Goal: Download file/media

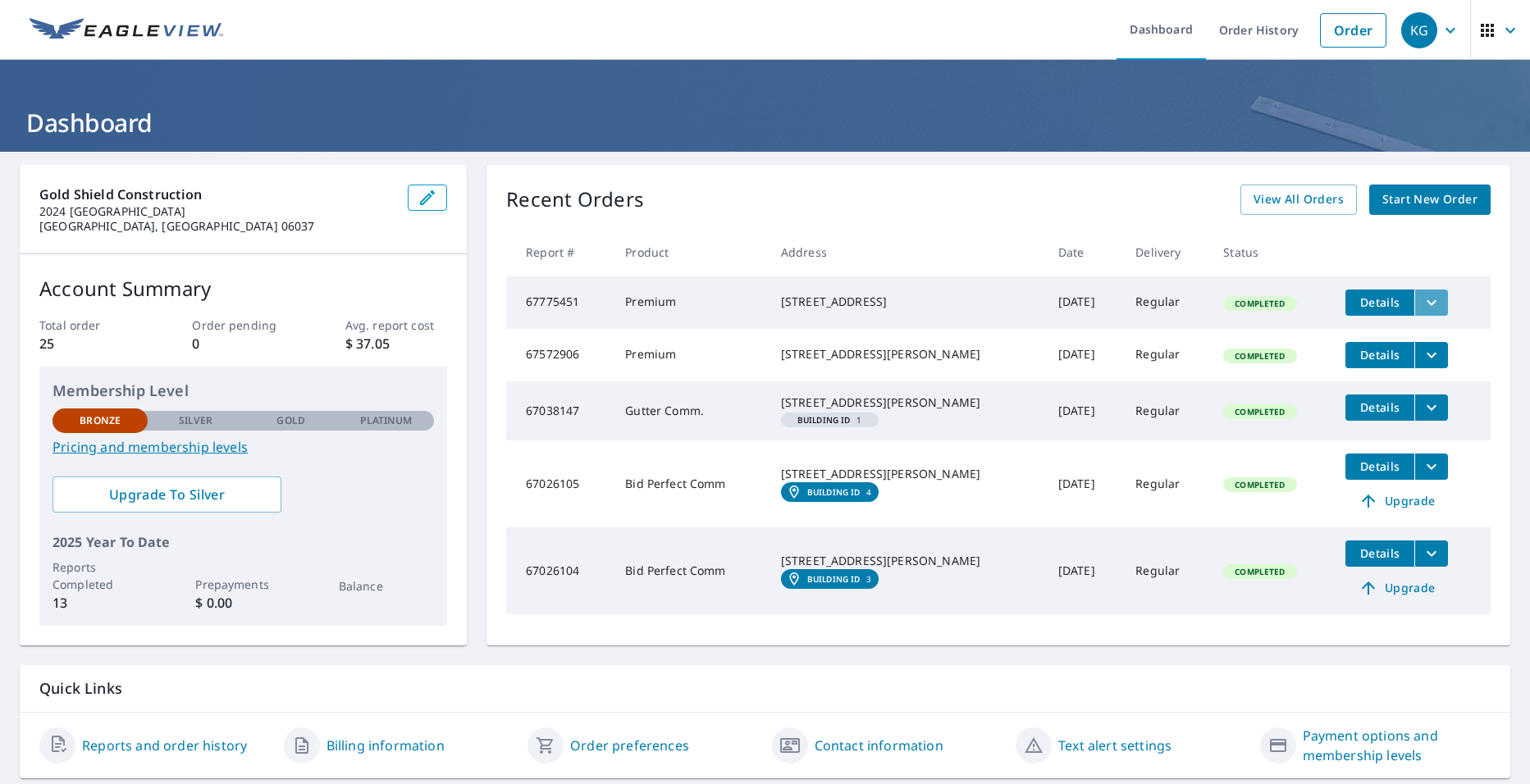
click at [1421, 306] on icon "filesDropdownBtn-67775451" at bounding box center [1431, 303] width 20 height 20
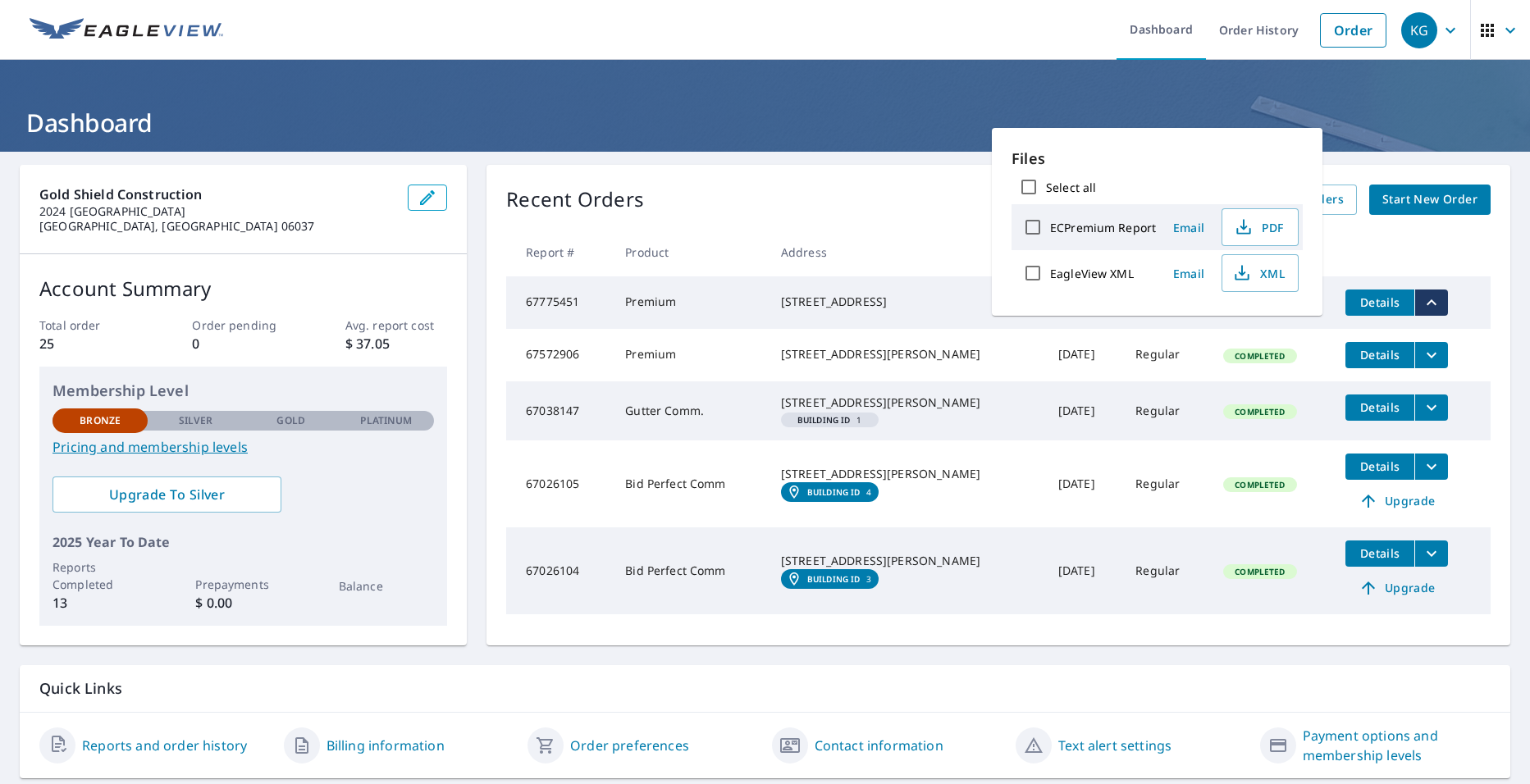
click at [1028, 182] on input "Select all" at bounding box center [1029, 187] width 35 height 35
checkbox input "true"
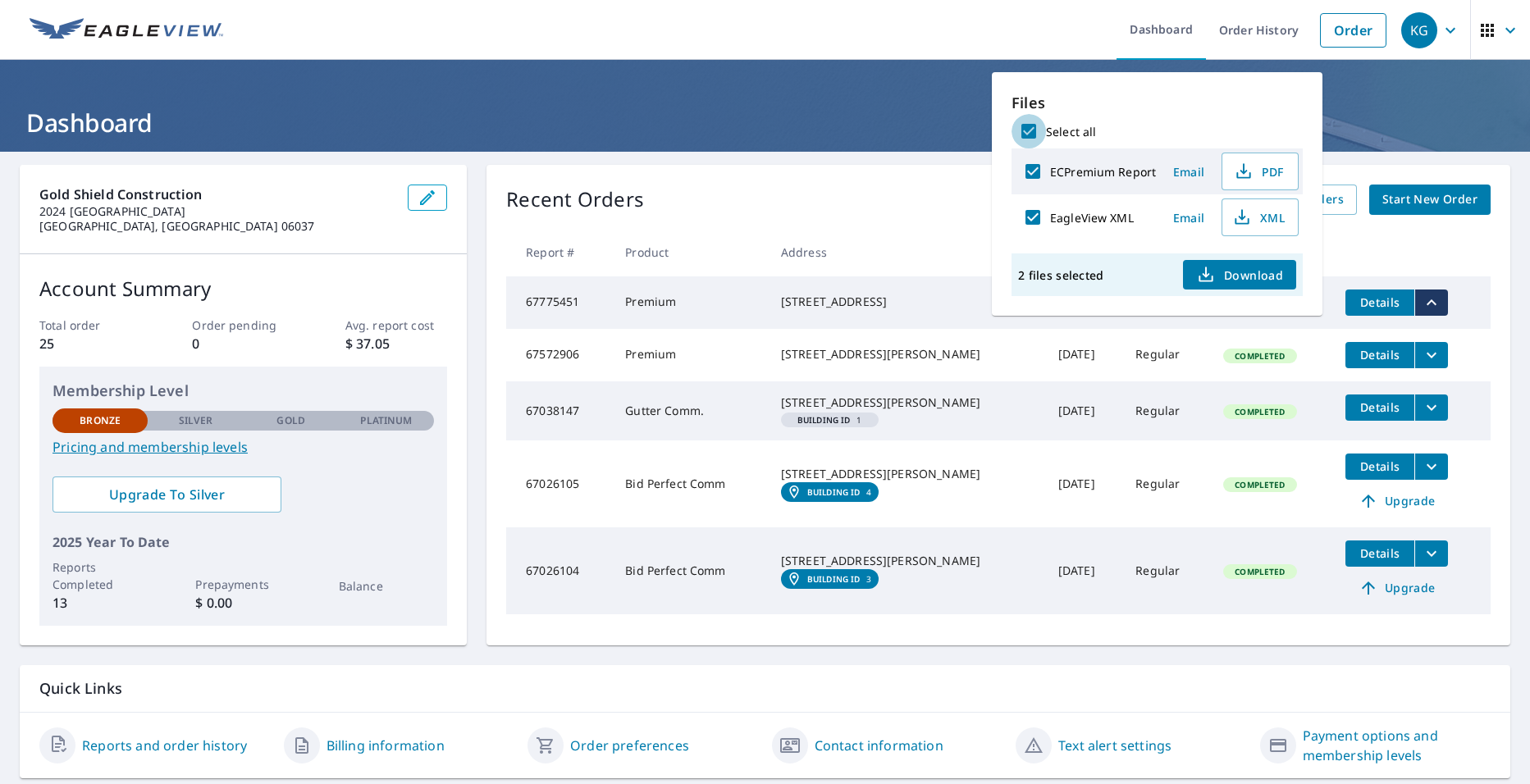
click at [1030, 130] on input "Select all" at bounding box center [1029, 132] width 35 height 35
checkbox input "false"
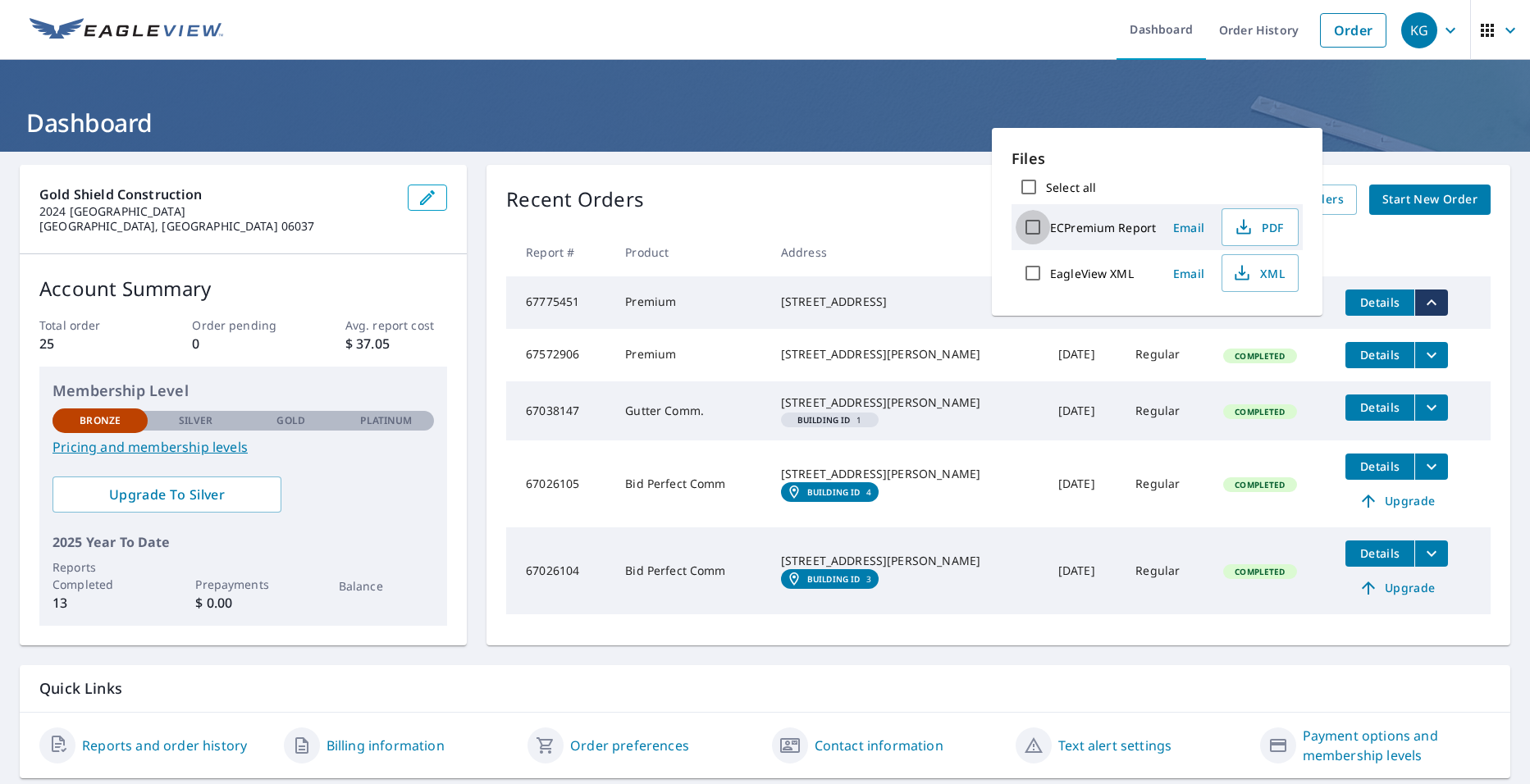
click at [1034, 221] on input "ECPremium Report" at bounding box center [1033, 227] width 35 height 35
checkbox input "true"
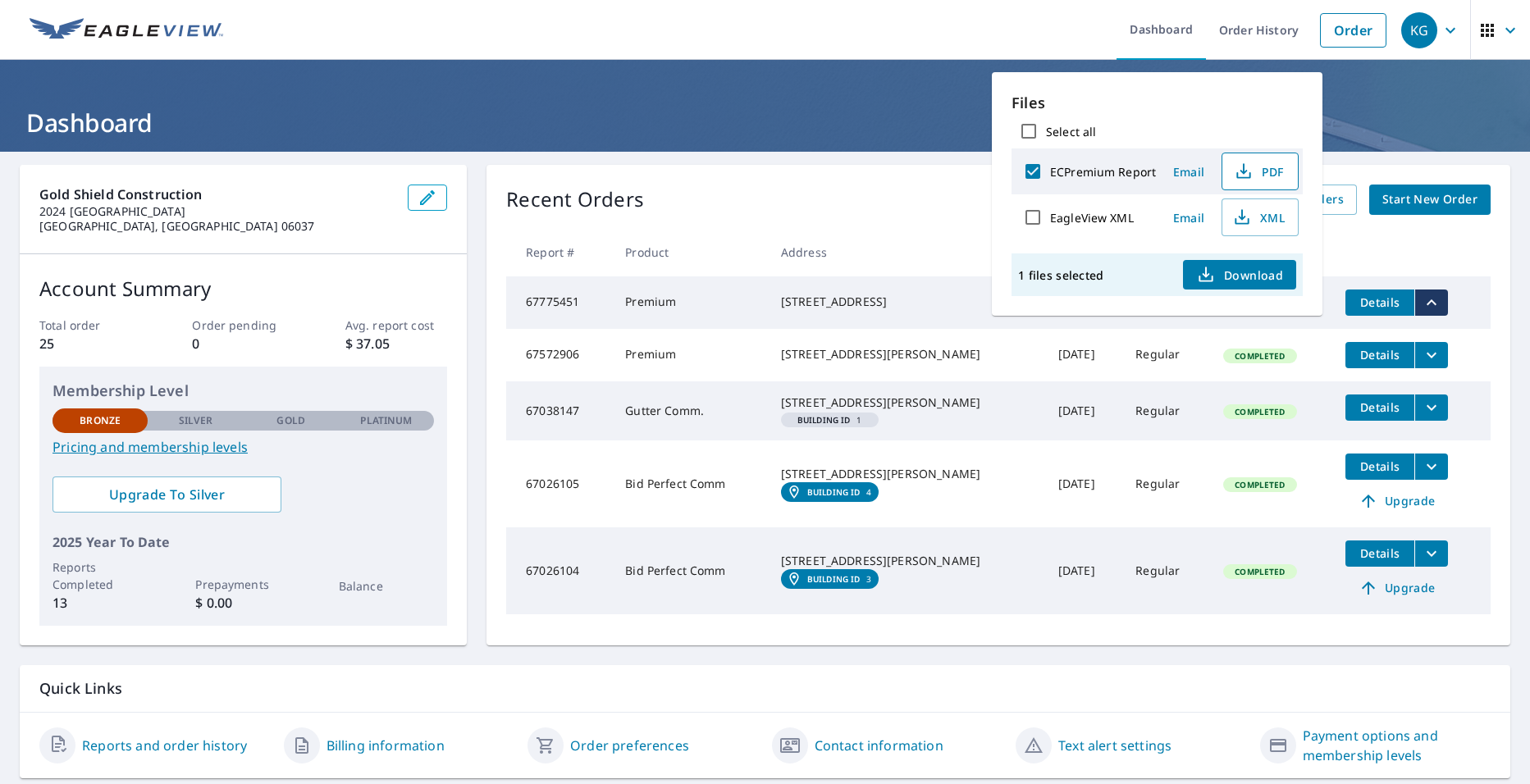
click at [1254, 174] on span "PDF" at bounding box center [1258, 171] width 53 height 20
click at [1402, 109] on h1 "Dashboard" at bounding box center [765, 123] width 1490 height 34
